Goal: Information Seeking & Learning: Check status

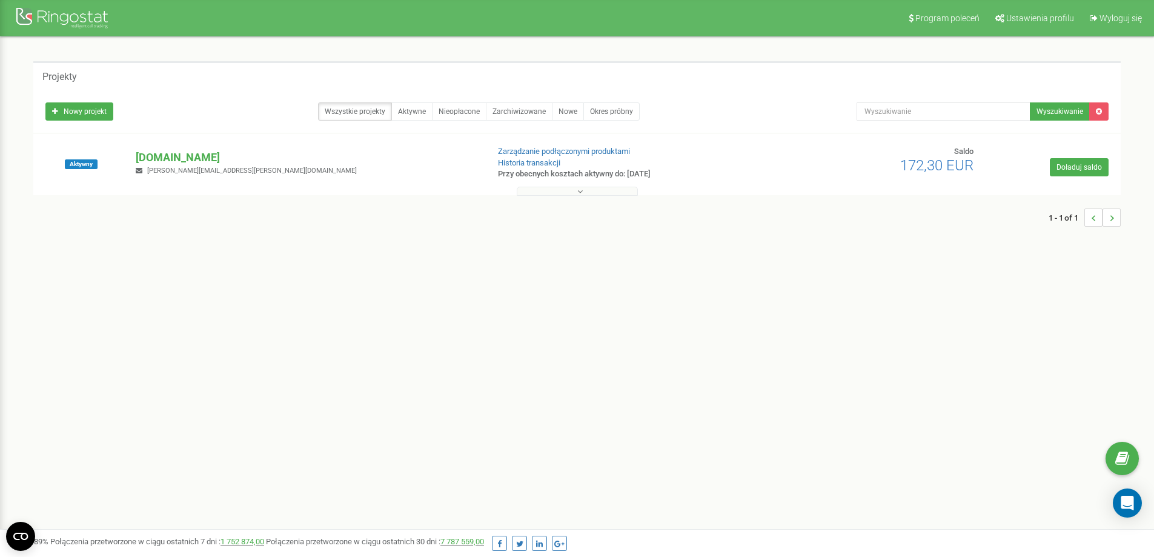
click at [277, 221] on div "1 - 1 of 1" at bounding box center [576, 217] width 1087 height 42
click at [213, 159] on p "[DOMAIN_NAME]" at bounding box center [307, 158] width 342 height 16
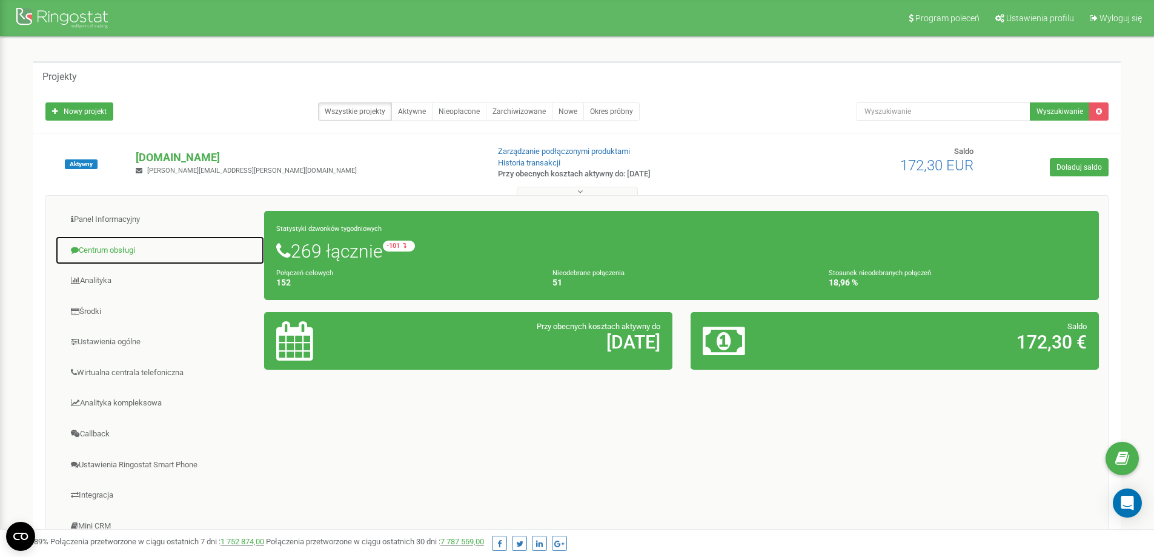
click at [141, 255] on link "Centrum obsługi" at bounding box center [160, 251] width 210 height 30
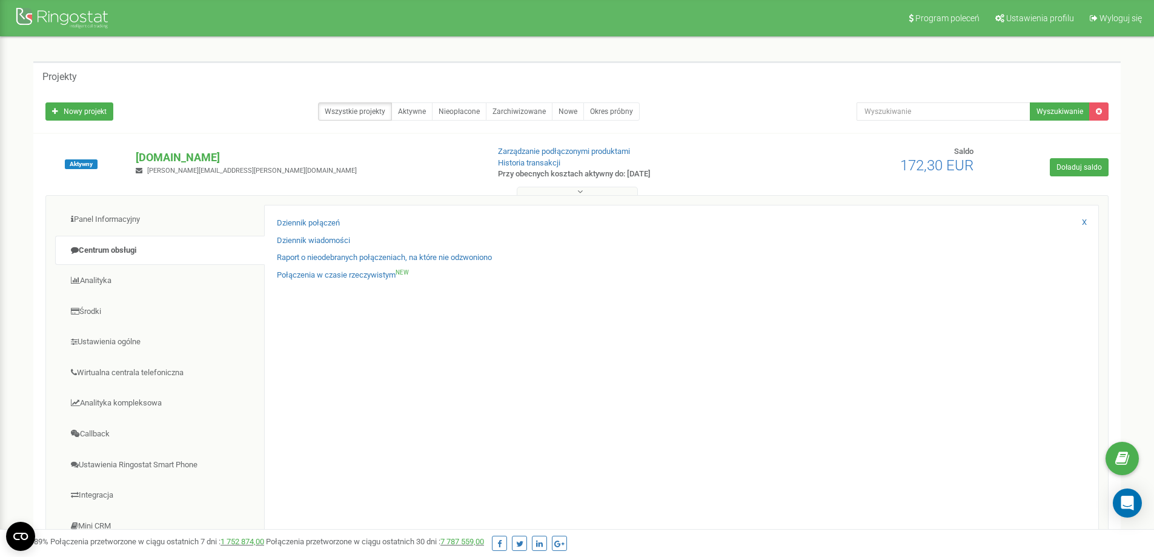
click at [322, 281] on div "Połączenia w czasie rzeczywistym NEW" at bounding box center [681, 278] width 809 height 18
click at [322, 274] on link "Połączenia w czasie rzeczywistym NEW" at bounding box center [343, 275] width 132 height 12
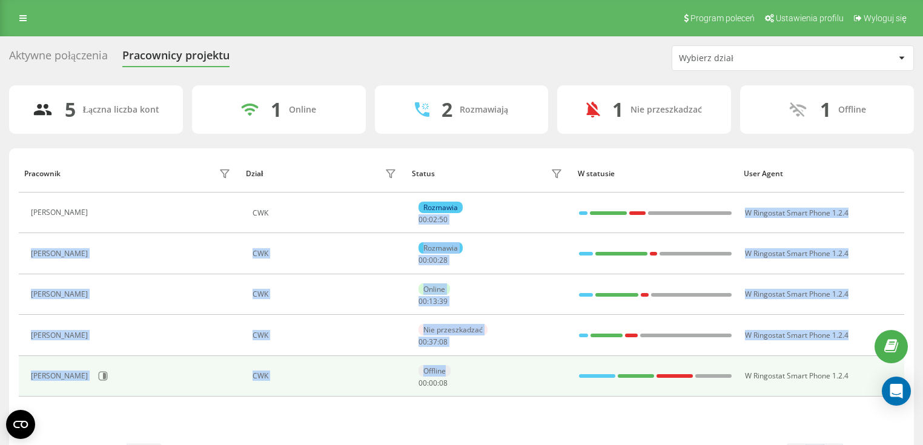
drag, startPoint x: 530, startPoint y: 197, endPoint x: 547, endPoint y: 391, distance: 194.5
click at [547, 391] on tbody "Ewa Marciniak CWK Rozmawia 00 : 02 : 50 W Ringostat Smart Phone 1.2.4 Maja Masl…" at bounding box center [461, 295] width 885 height 204
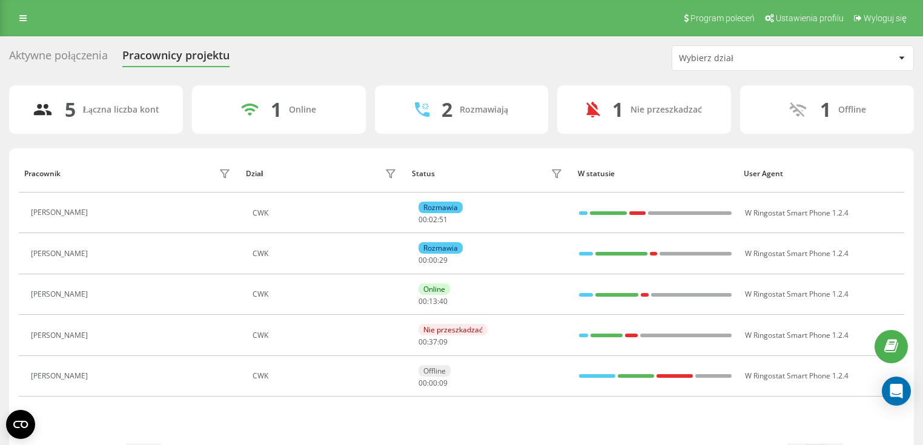
click at [532, 408] on div "Pracownik Dział Status W statusie User Agent Ewa Marciniak CWK Rozmawia 00 : 02…" at bounding box center [461, 298] width 885 height 289
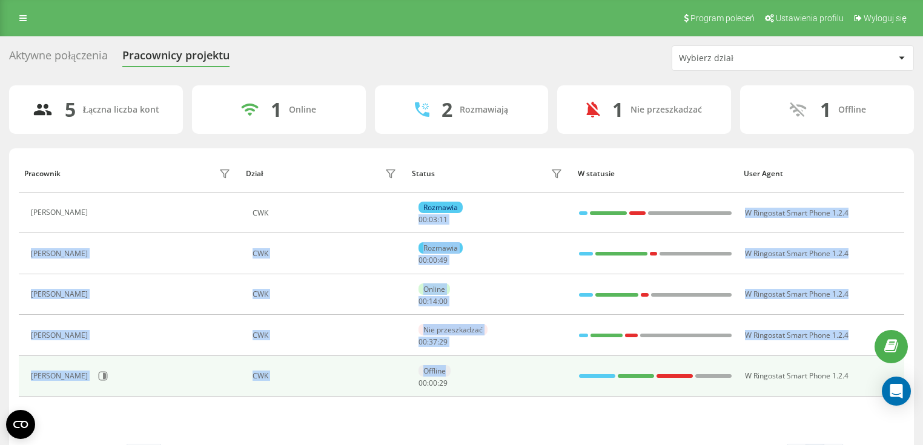
drag, startPoint x: 499, startPoint y: 256, endPoint x: 491, endPoint y: 383, distance: 126.8
click at [491, 383] on tbody "Ewa Marciniak CWK Rozmawia 00 : 03 : 11 W Ringostat Smart Phone 1.2.4 Maja Masl…" at bounding box center [461, 295] width 885 height 204
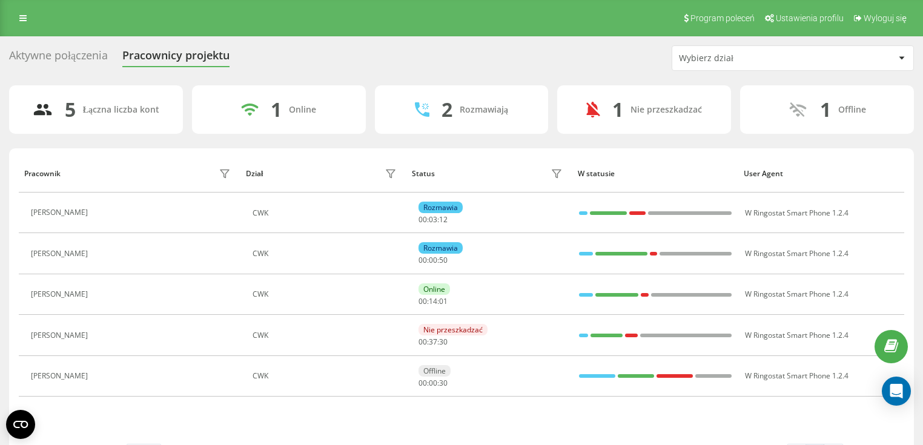
click at [482, 409] on div "Pracownik Dział Status W statusie User Agent Ewa Marciniak CWK Rozmawia 00 : 03…" at bounding box center [461, 298] width 885 height 289
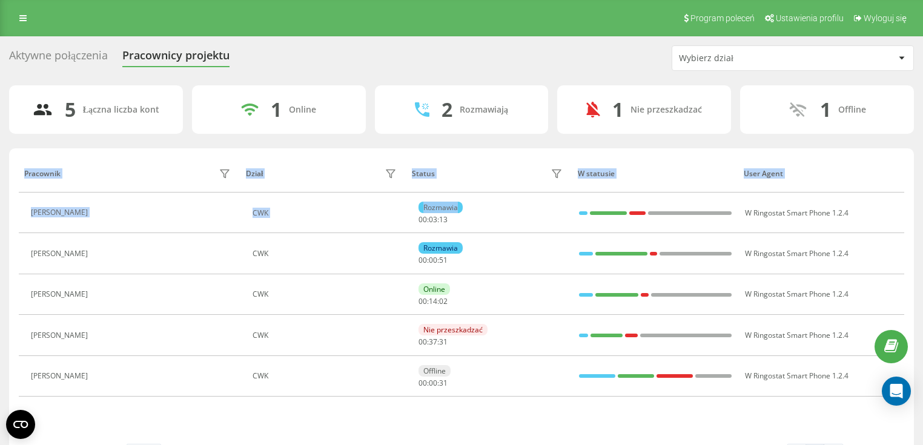
drag, startPoint x: 474, startPoint y: 379, endPoint x: 461, endPoint y: 187, distance: 193.0
click at [462, 188] on div "Pracownik Dział Status W statusie User Agent Ewa Marciniak CWK Rozmawia 00 : 03…" at bounding box center [461, 298] width 885 height 289
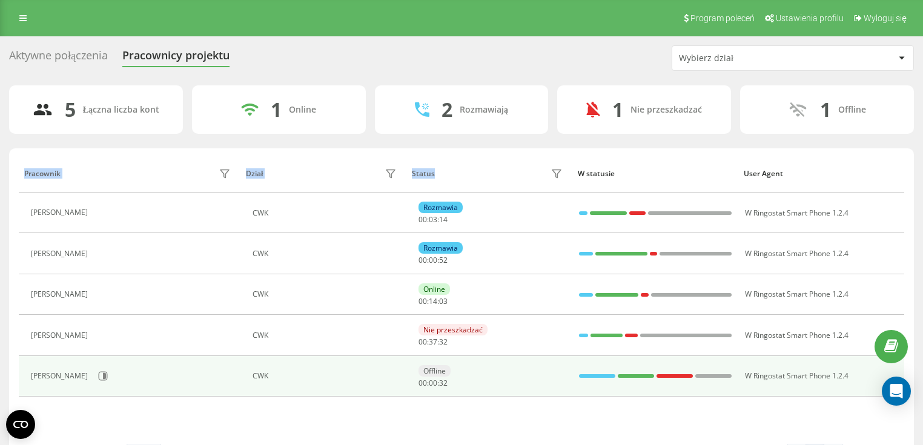
click at [300, 394] on td "CWK" at bounding box center [323, 376] width 166 height 41
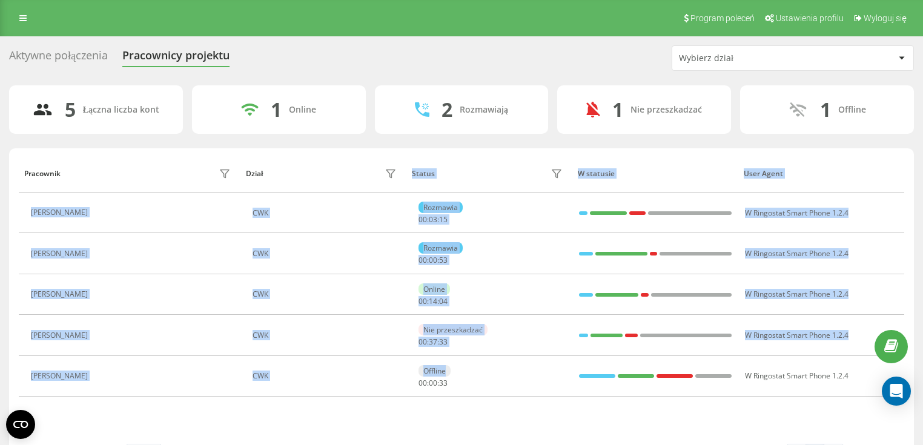
drag, startPoint x: 471, startPoint y: 380, endPoint x: 359, endPoint y: 162, distance: 244.6
click at [359, 162] on table "Pracownik Dział Status W statusie User Agent Ewa Marciniak CWK Rozmawia 00 : 03…" at bounding box center [461, 278] width 885 height 248
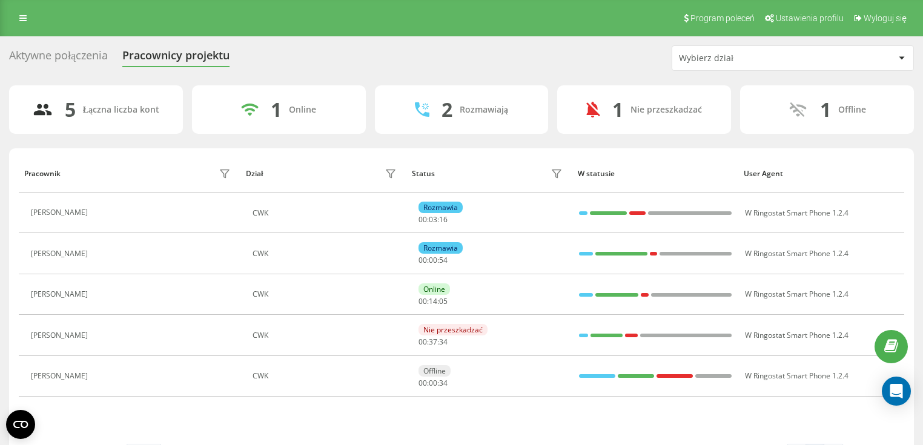
click at [358, 128] on div "1 Online" at bounding box center [279, 109] width 174 height 48
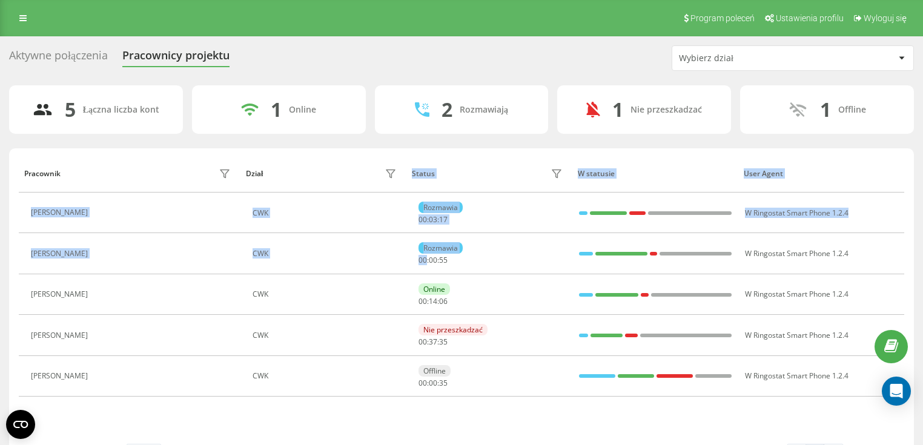
scroll to position [38, 0]
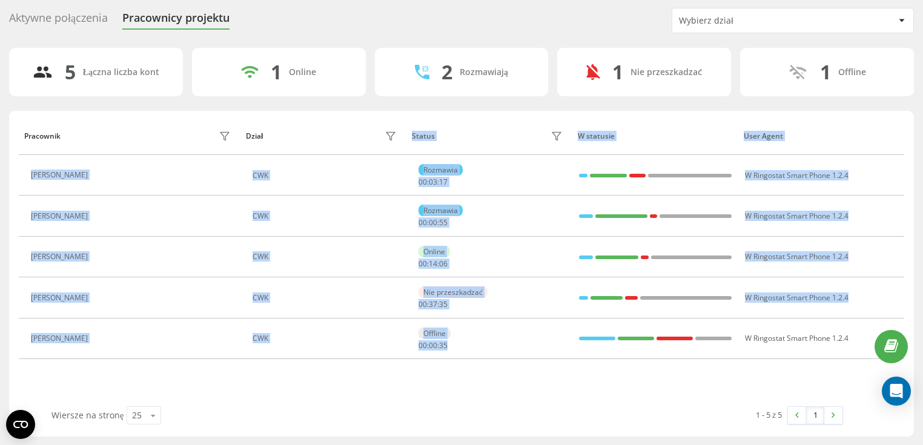
drag, startPoint x: 404, startPoint y: 172, endPoint x: 465, endPoint y: 364, distance: 201.5
click at [466, 357] on table "Pracownik Dział Status W statusie User Agent Ewa Marciniak CWK Rozmawia 00 : 03…" at bounding box center [461, 241] width 885 height 248
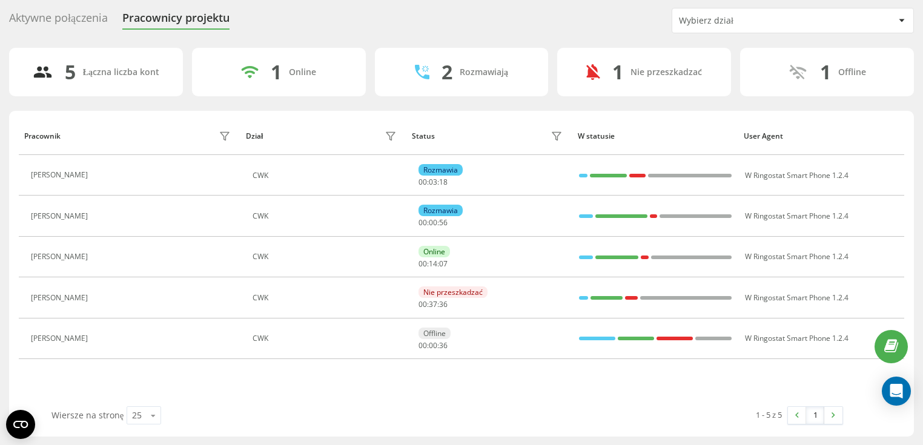
click at [469, 399] on div "1 - 5 z 5 1" at bounding box center [650, 415] width 405 height 35
click at [775, 102] on div "5 Łączna liczba kont 2 Online 1 Rozmawiają 1 Nie przeszkadzać 1 Offline Pracown…" at bounding box center [461, 242] width 905 height 389
click at [95, 23] on div "Aktywne połączenia" at bounding box center [58, 21] width 99 height 19
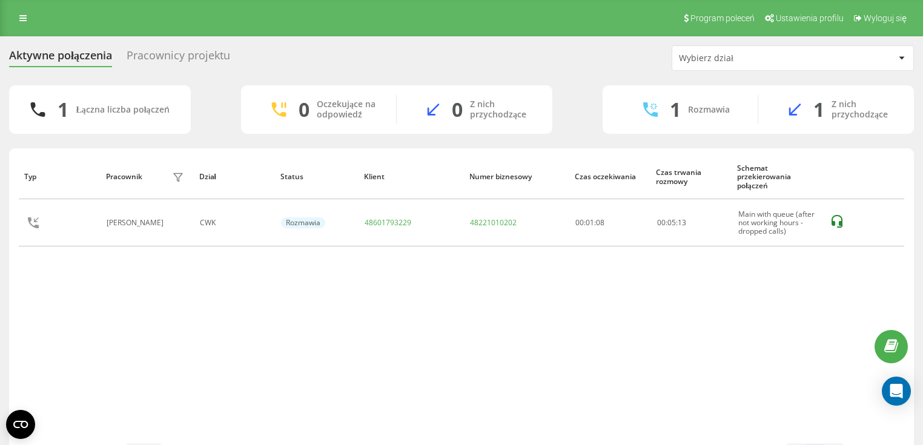
click at [172, 58] on div "Pracownicy projektu" at bounding box center [179, 58] width 104 height 19
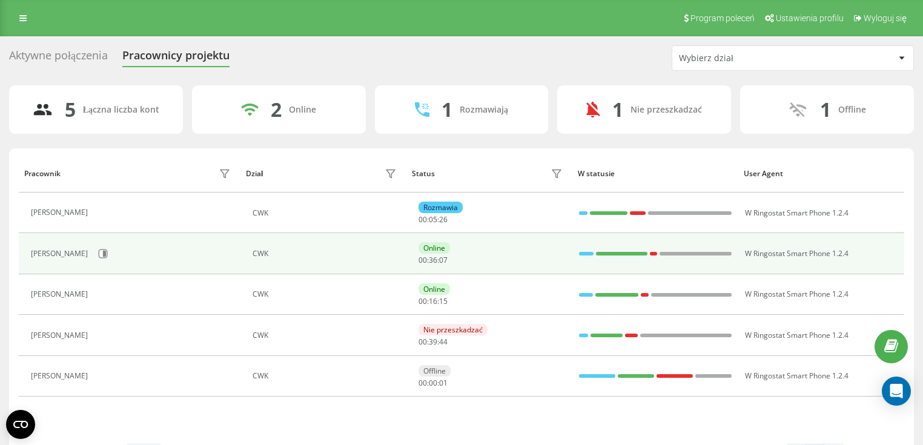
click at [91, 250] on div "Maja Maslowska" at bounding box center [132, 253] width 203 height 21
click at [99, 252] on icon at bounding box center [103, 254] width 10 height 10
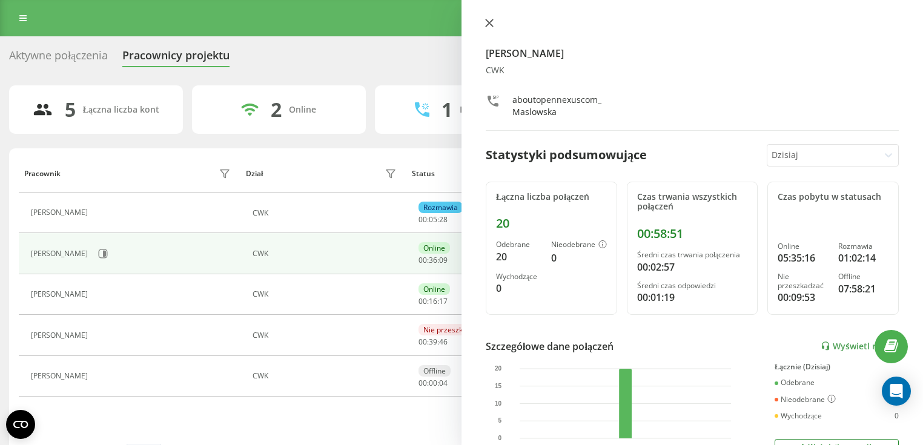
click at [491, 20] on icon at bounding box center [489, 22] width 7 height 7
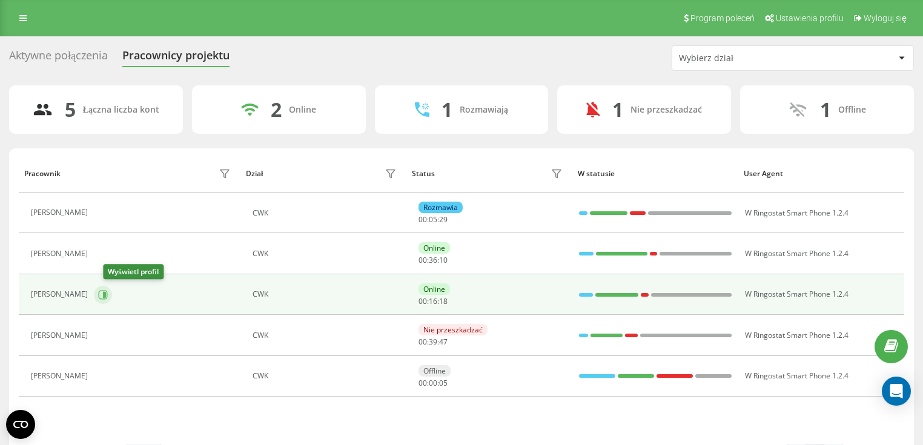
click at [108, 296] on icon at bounding box center [103, 295] width 10 height 10
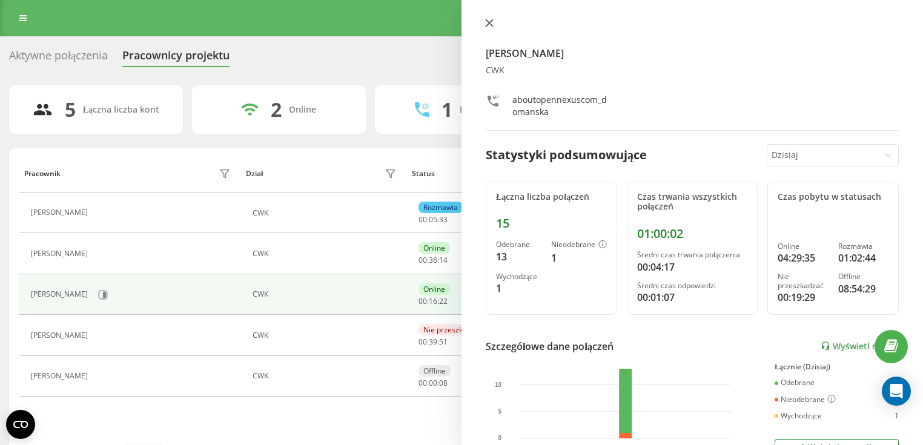
click at [489, 22] on icon at bounding box center [489, 22] width 7 height 7
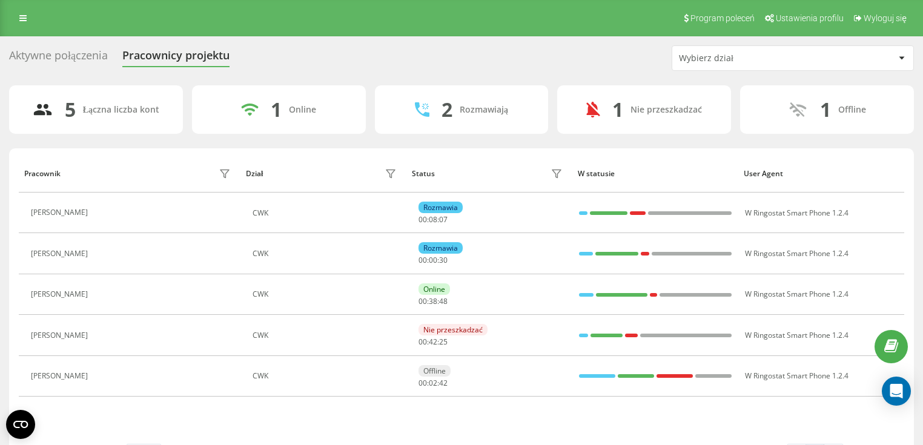
click at [102, 53] on div "Aktywne połączenia" at bounding box center [58, 58] width 99 height 19
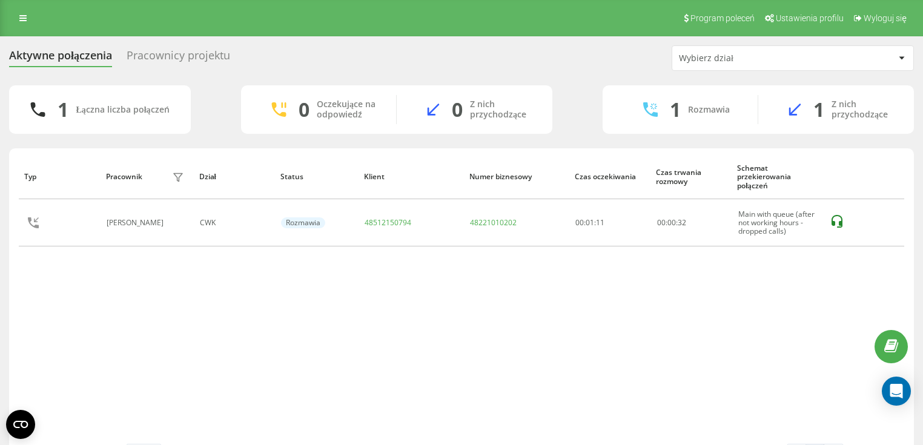
click at [165, 55] on div "Pracownicy projektu" at bounding box center [179, 58] width 104 height 19
